Goal: Task Accomplishment & Management: Manage account settings

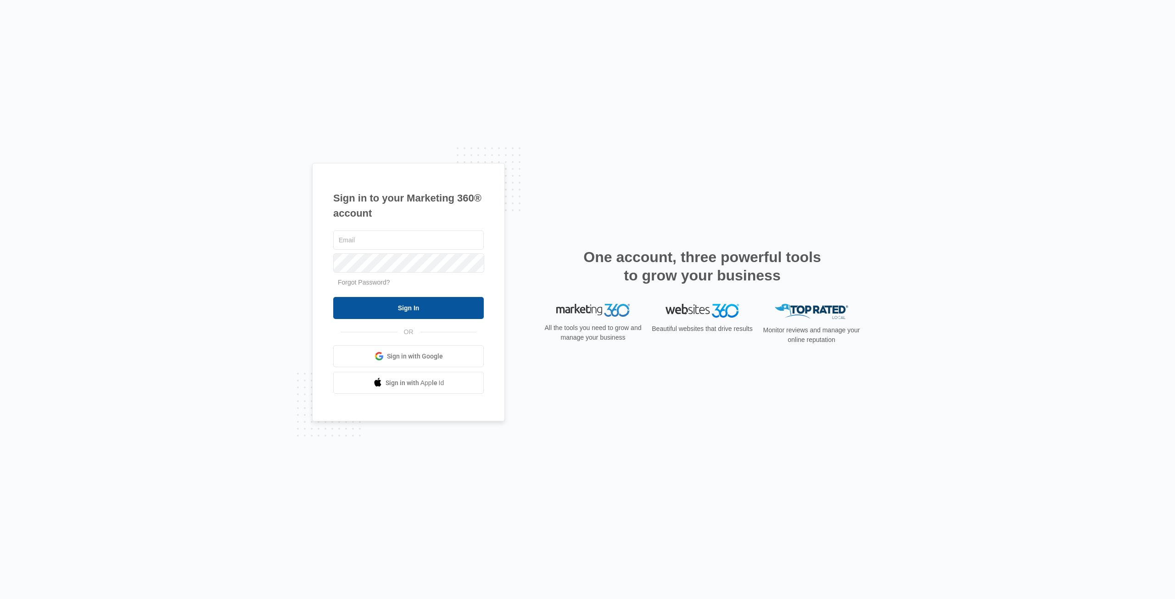
type input "[EMAIL_ADDRESS][DOMAIN_NAME]"
click at [382, 302] on input "Sign In" at bounding box center [408, 308] width 151 height 22
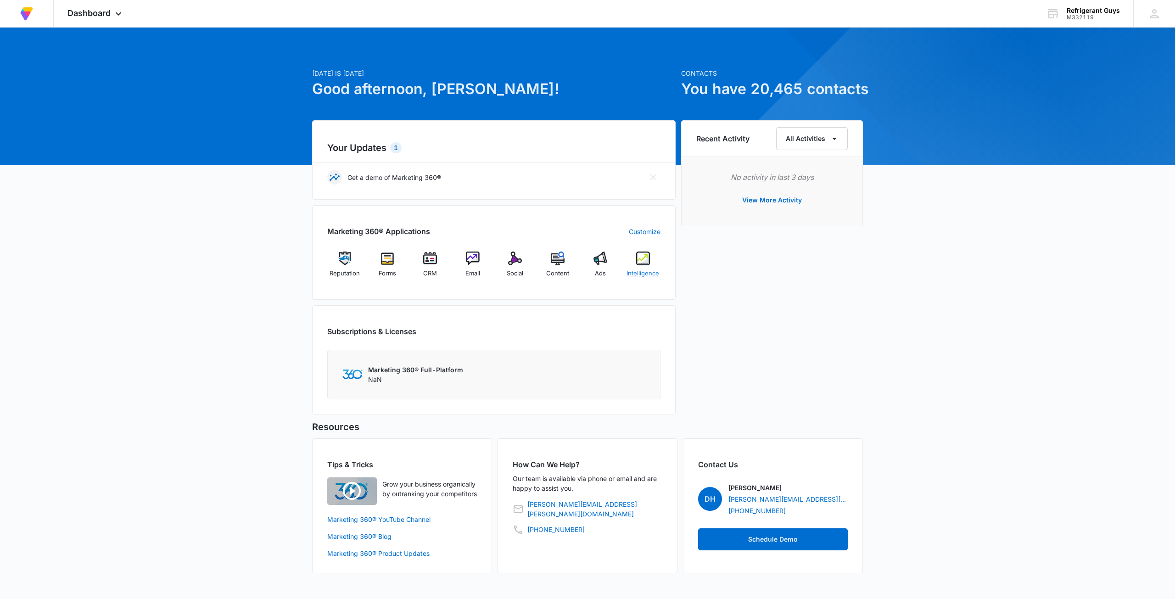
click at [640, 256] on img at bounding box center [643, 259] width 14 height 14
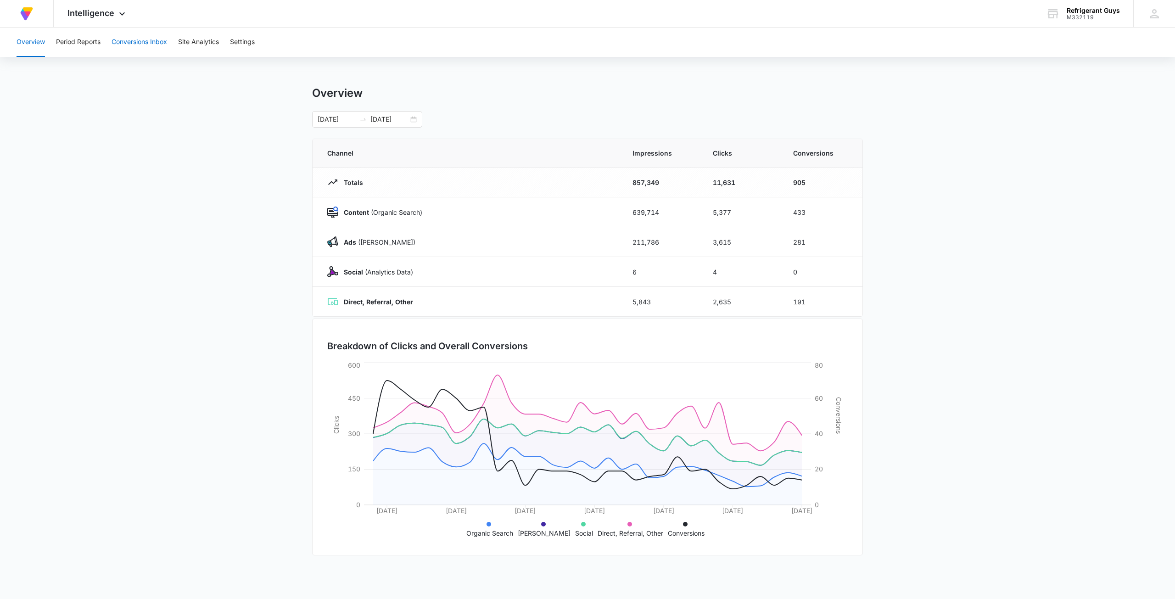
click at [124, 39] on button "Conversions Inbox" at bounding box center [140, 42] width 56 height 29
